Goal: Information Seeking & Learning: Learn about a topic

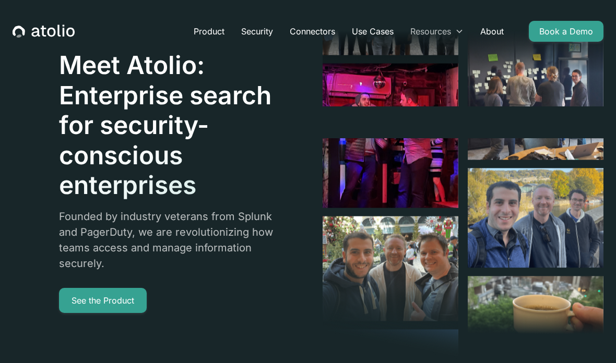
click at [446, 31] on div "Resources" at bounding box center [430, 31] width 41 height 13
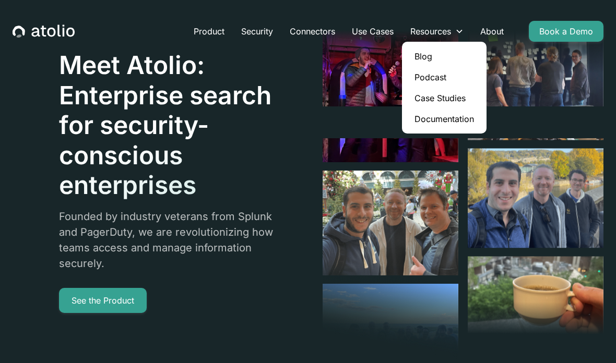
click at [444, 102] on link "Case Studies" at bounding box center [444, 98] width 76 height 21
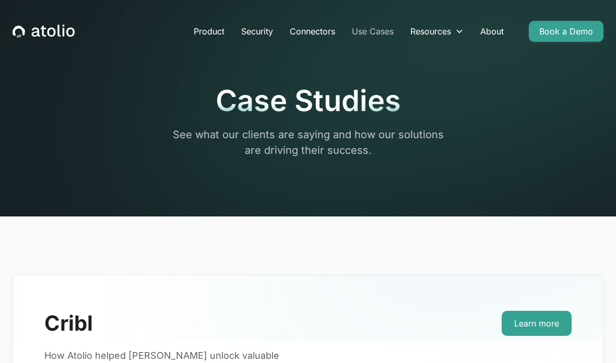
click at [378, 34] on link "Use Cases" at bounding box center [373, 31] width 58 height 21
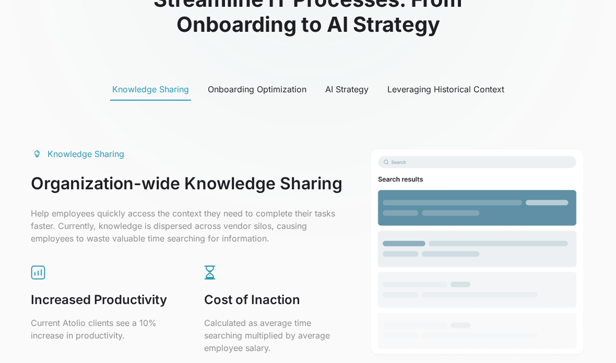
scroll to position [523, 0]
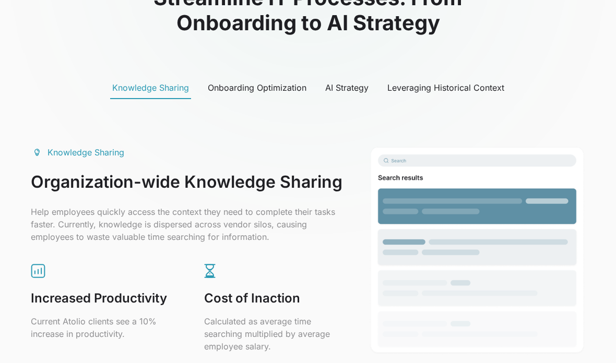
click at [345, 93] on div "AI Strategy" at bounding box center [346, 88] width 43 height 13
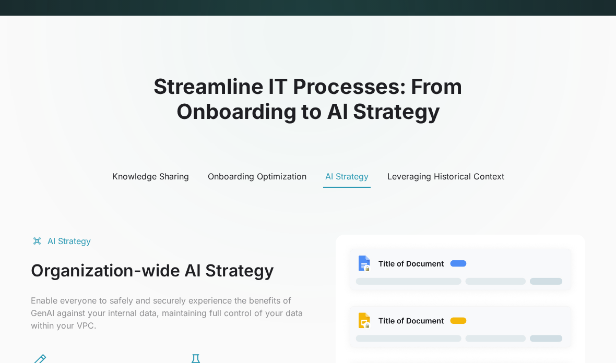
scroll to position [430, 0]
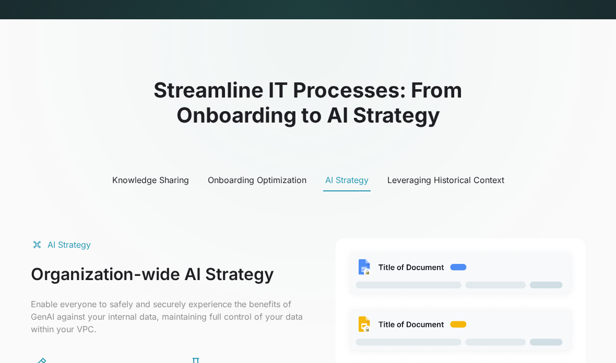
click at [444, 182] on div "Leveraging Historical Context" at bounding box center [445, 180] width 117 height 13
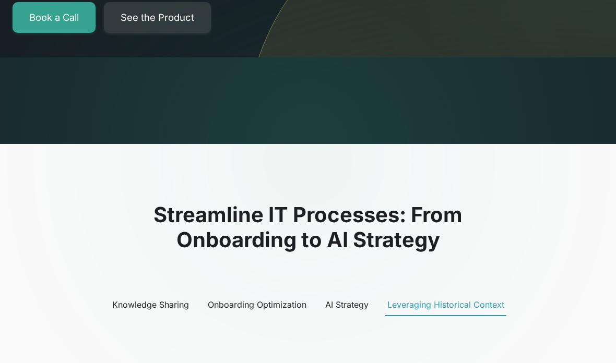
scroll to position [317, 0]
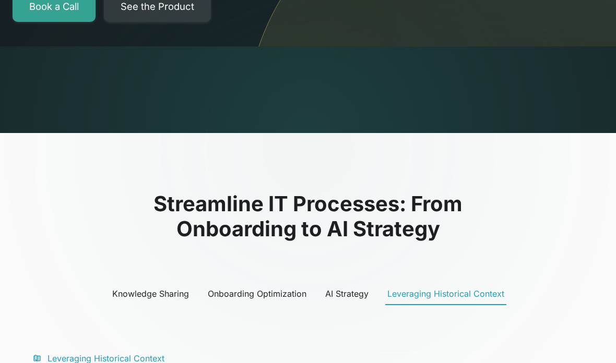
click at [165, 297] on div "Knowledge Sharing" at bounding box center [150, 294] width 77 height 13
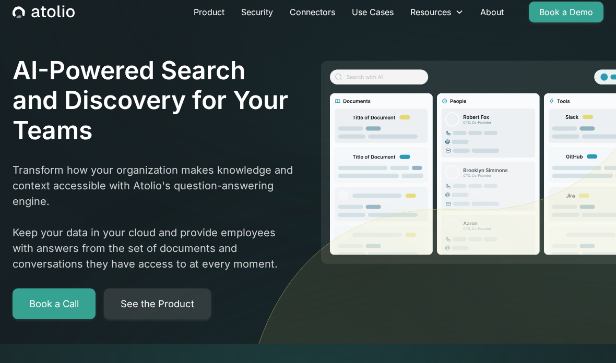
scroll to position [0, 0]
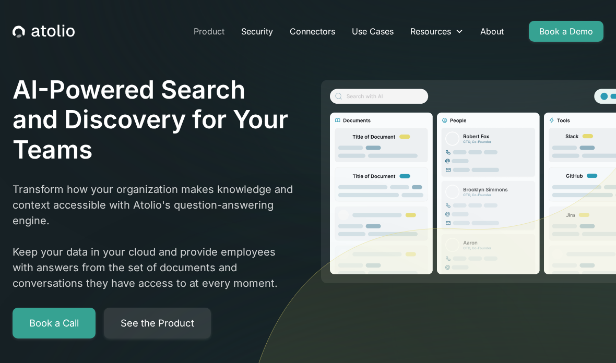
click at [207, 38] on link "Product" at bounding box center [209, 31] width 48 height 21
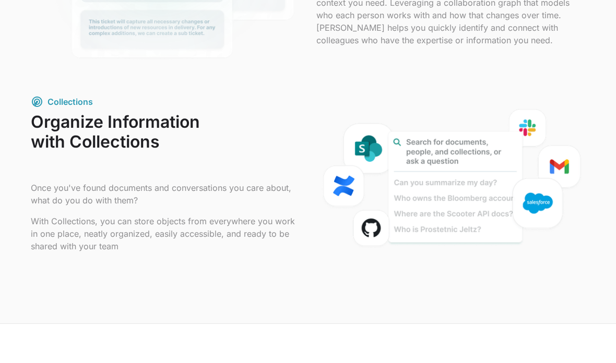
scroll to position [1034, 0]
